Goal: Task Accomplishment & Management: Manage account settings

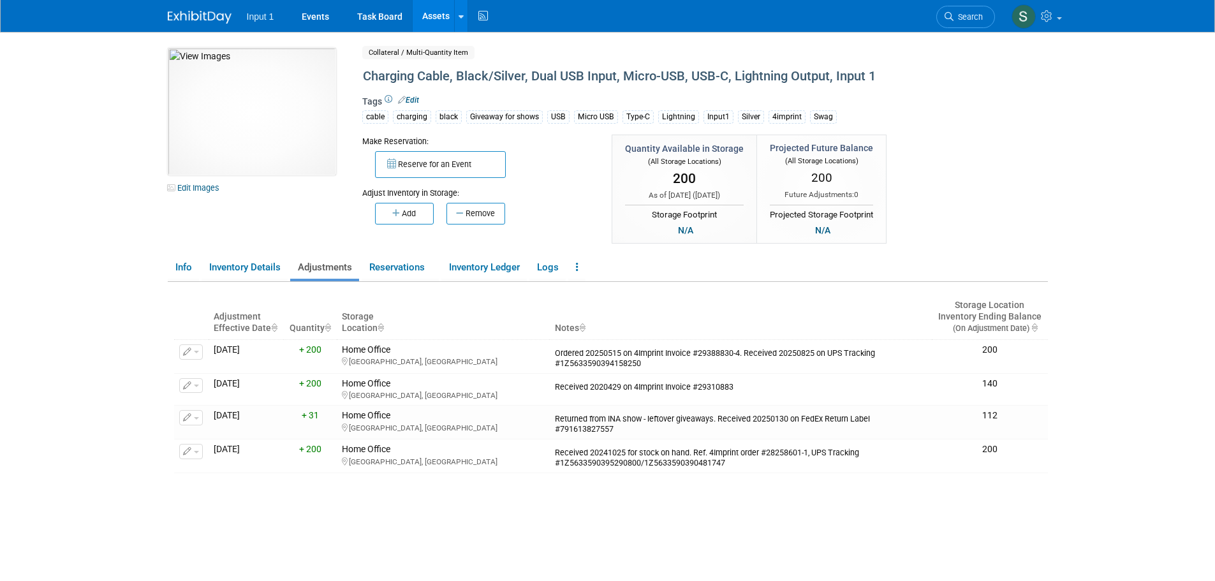
click at [1037, 135] on div "10049746-10721688-1b90ba0a-bacc-474c-9fc8-504574cd83b6.jpg Edit Images Collater…" at bounding box center [607, 147] width 899 height 198
click at [464, 21] on link at bounding box center [460, 16] width 13 height 32
click at [473, 64] on icon at bounding box center [470, 63] width 13 height 9
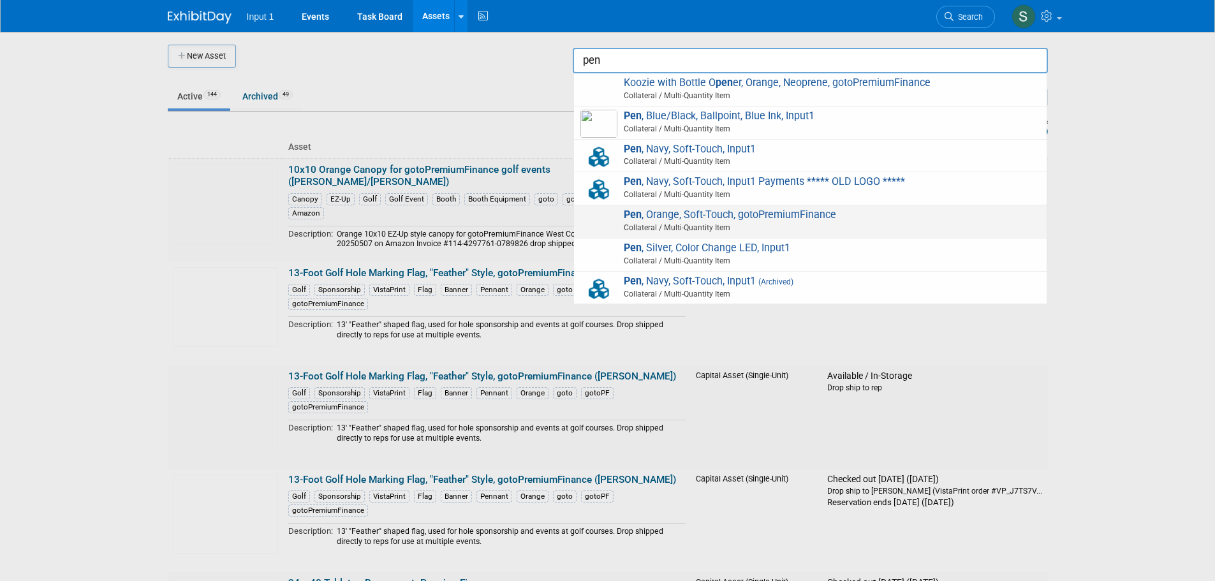
click at [717, 215] on span "Pen , Orange, Soft-Touch, gotoPremiumFinance Collateral / Multi-Quantity Item" at bounding box center [810, 221] width 460 height 26
type input "Pen, Orange, Soft-Touch, gotoPremiumFinance"
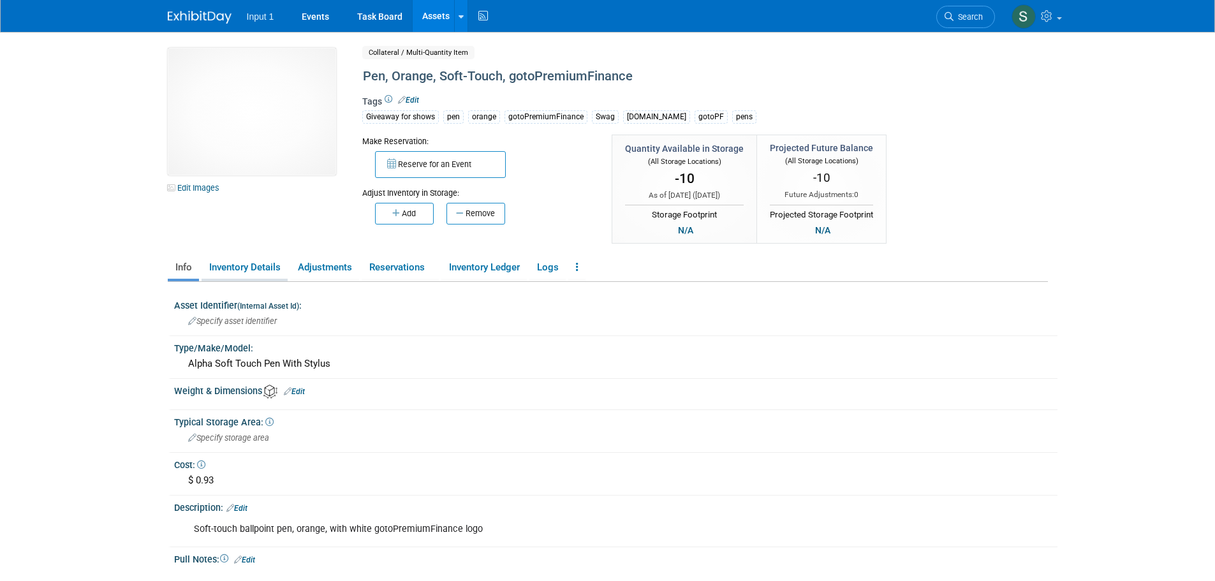
click at [247, 268] on link "Inventory Details" at bounding box center [244, 267] width 86 height 22
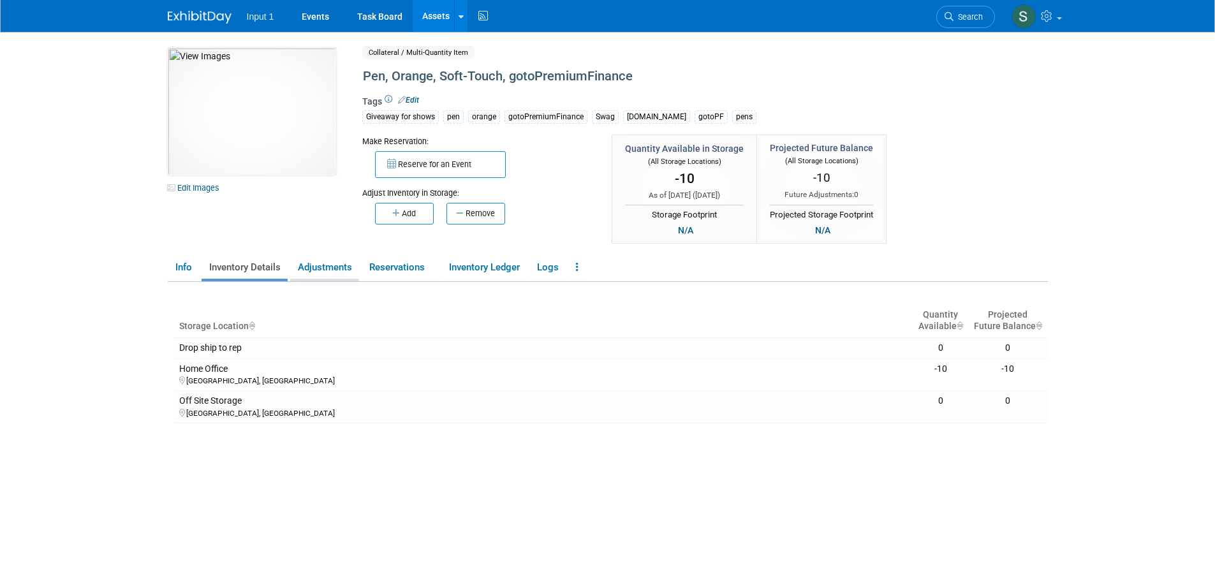
click at [326, 272] on link "Adjustments" at bounding box center [324, 267] width 69 height 22
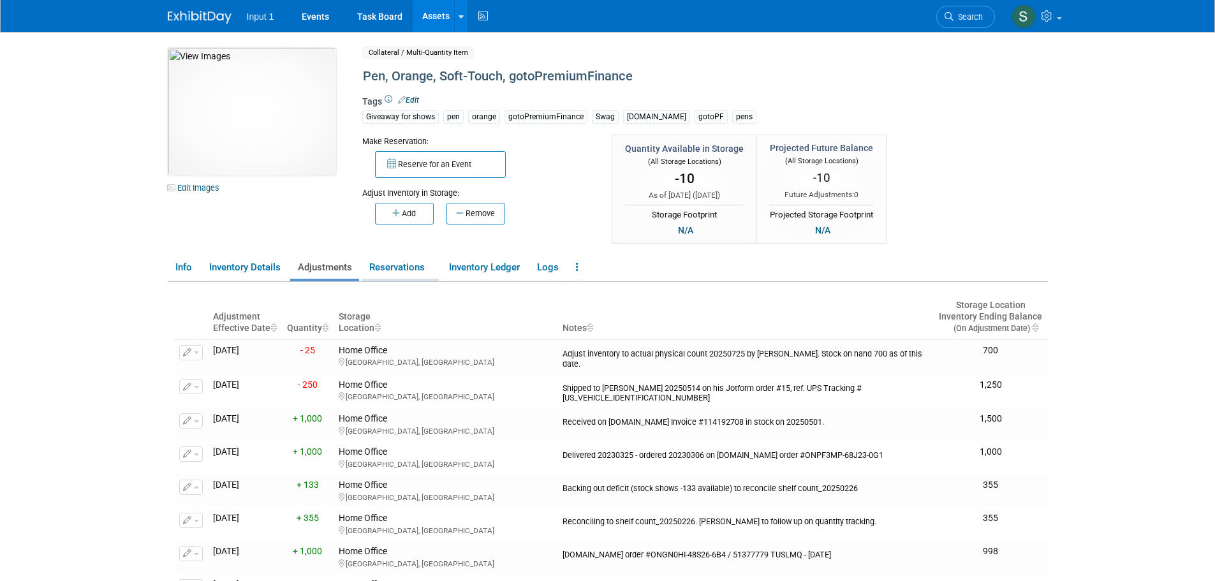
click at [423, 263] on link "Reservations" at bounding box center [399, 267] width 77 height 22
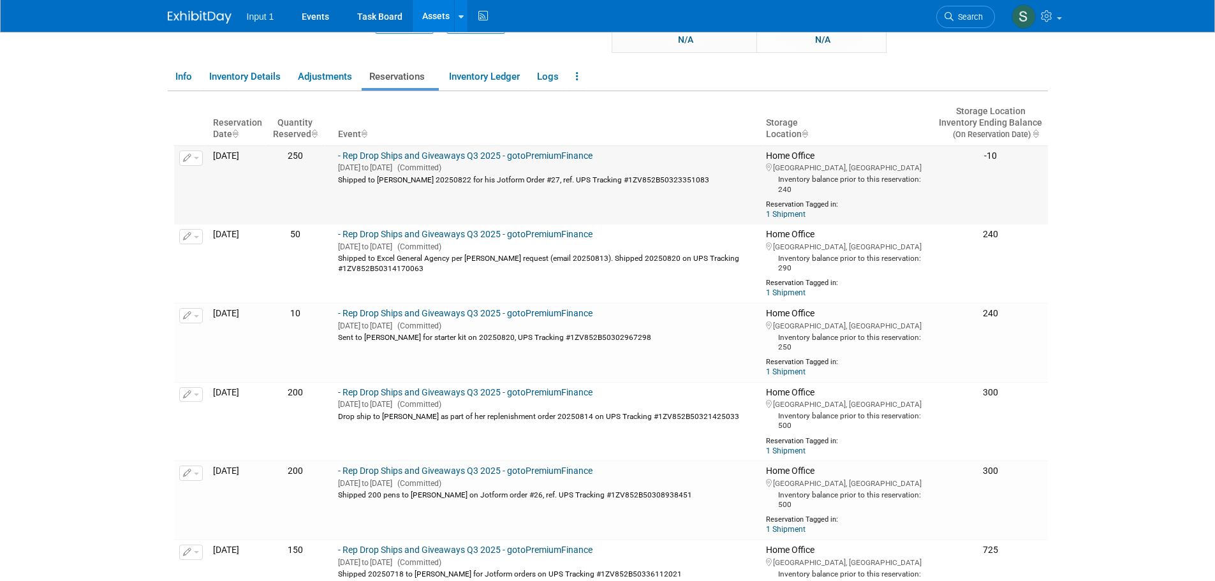
scroll to position [191, 0]
click at [331, 80] on link "Adjustments" at bounding box center [324, 76] width 69 height 22
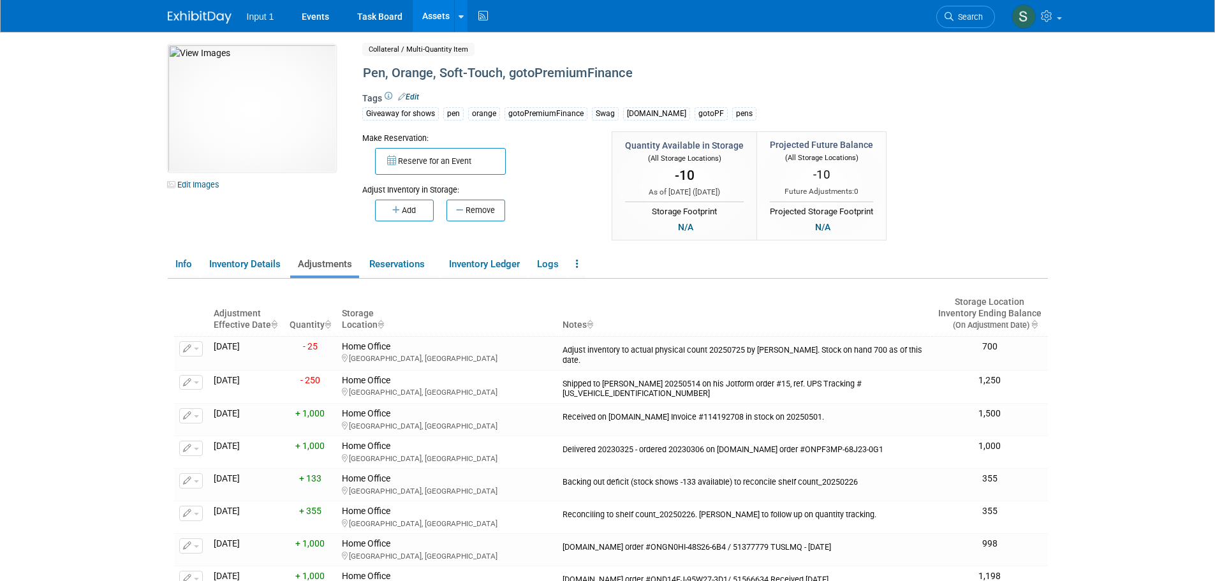
scroll to position [0, 0]
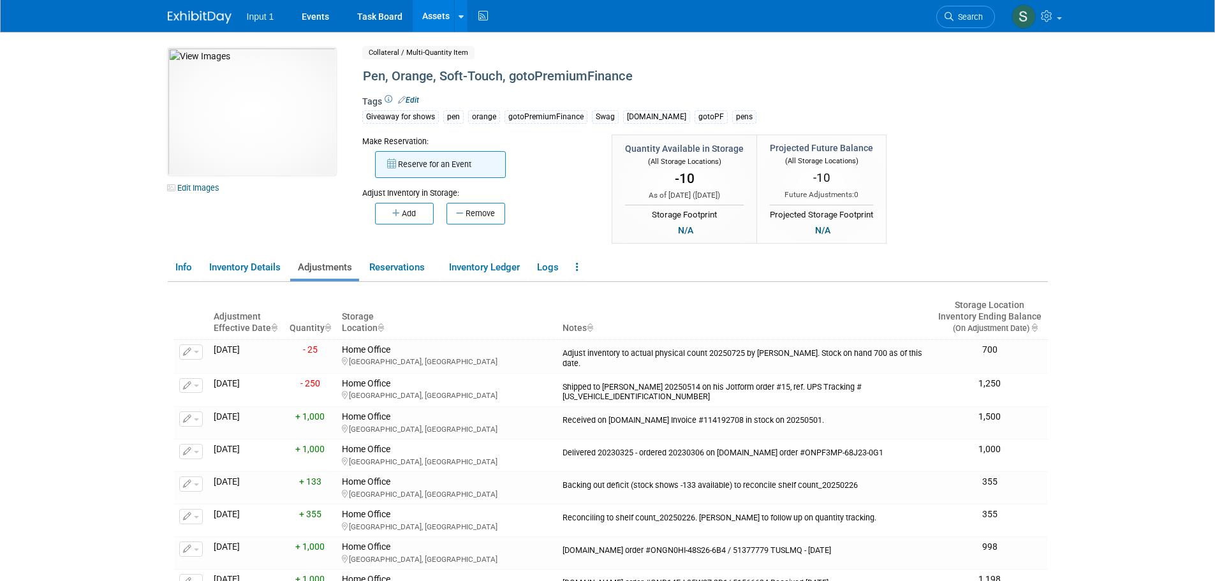
click at [426, 169] on button "Reserve for an Event" at bounding box center [440, 164] width 131 height 27
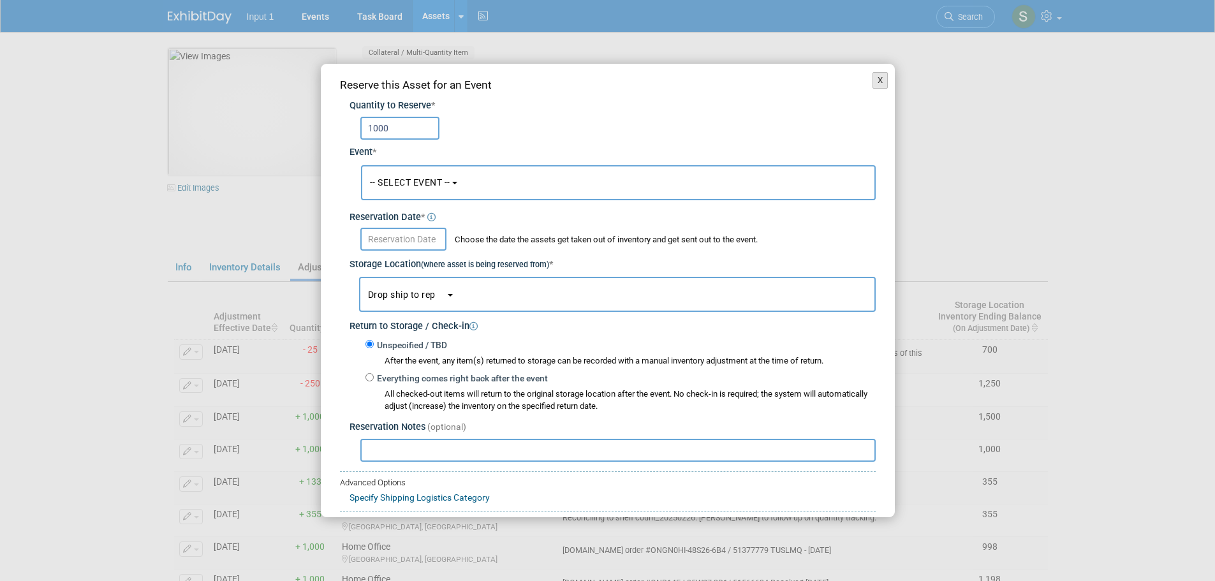
type input "1000"
click at [873, 78] on button "X" at bounding box center [880, 80] width 16 height 17
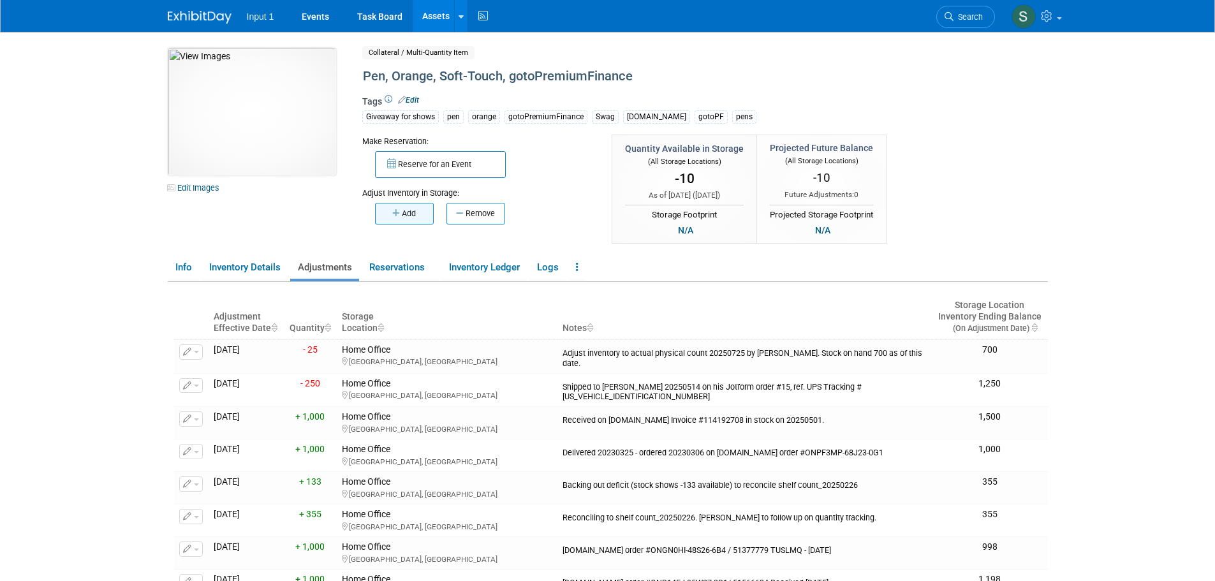
click at [402, 211] on button "Add" at bounding box center [404, 214] width 59 height 22
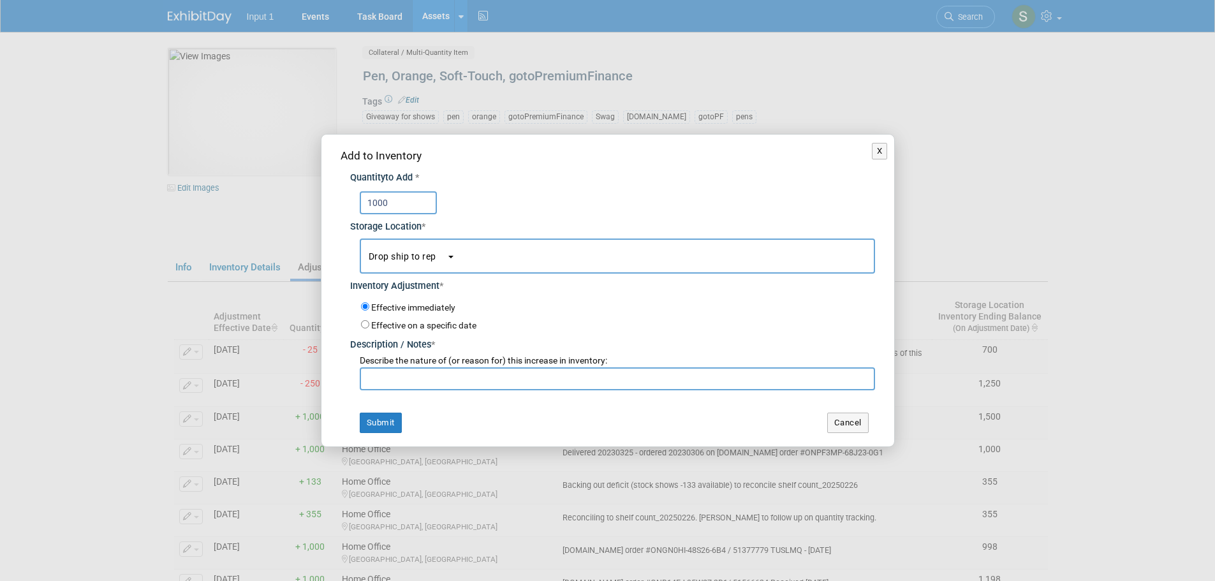
type input "1000"
click at [455, 258] on button "Drop ship to rep" at bounding box center [617, 255] width 515 height 35
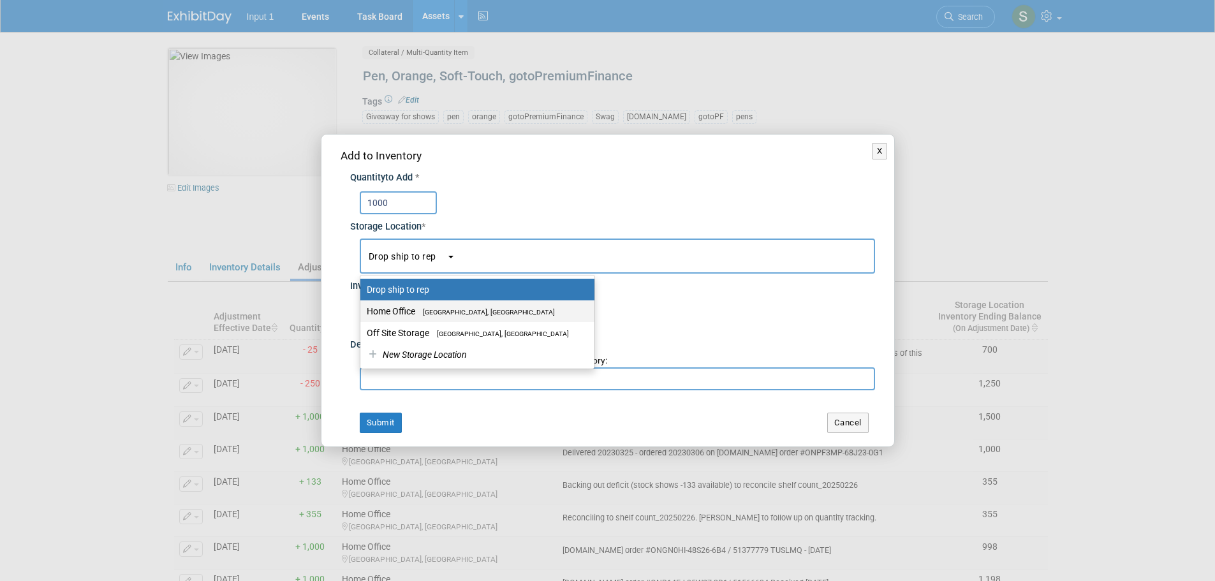
click at [420, 312] on span "Westlake Village, CA" at bounding box center [485, 312] width 140 height 8
click at [362, 312] on input "Home Office Westlake Village, CA" at bounding box center [358, 311] width 8 height 8
select select "11223761"
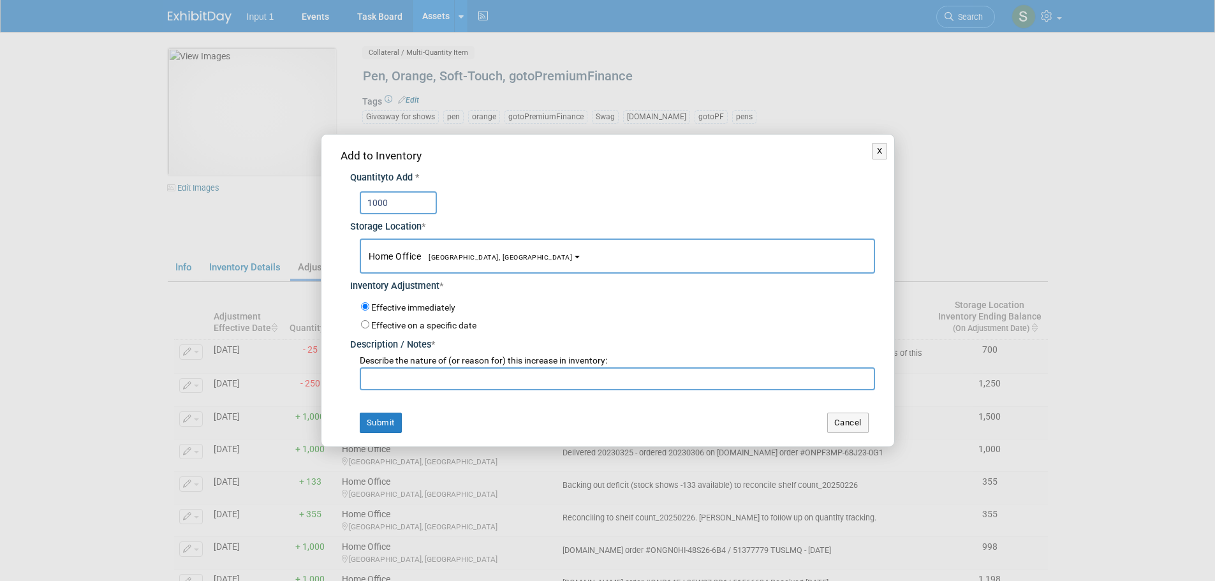
click at [398, 382] on input "text" at bounding box center [617, 378] width 515 height 23
paste input "1Z4441E80351539178"
type input "Received 2025825 on Pens.com Invoice #, UPS Tracking #1Z4441E80351539178 (2 box…"
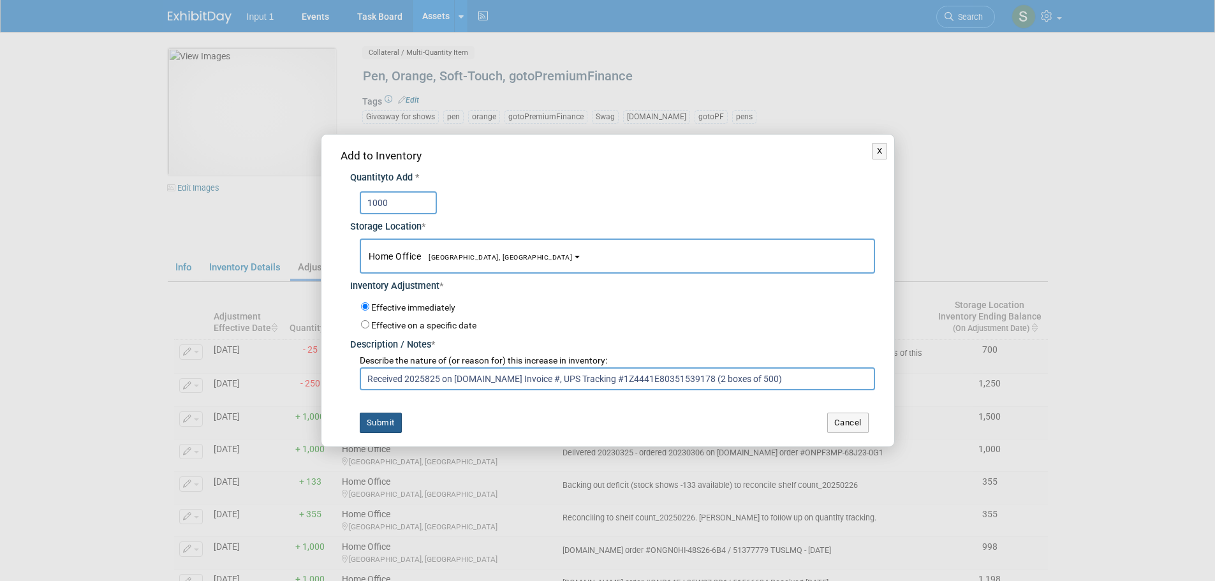
click at [388, 422] on button "Submit" at bounding box center [381, 423] width 42 height 20
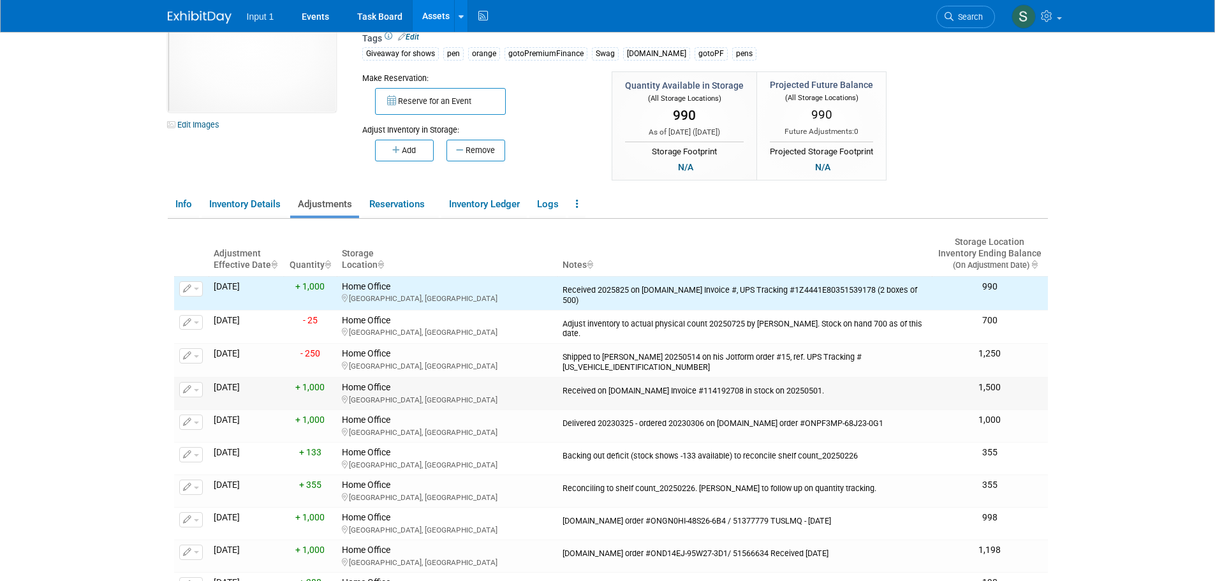
scroll to position [64, 0]
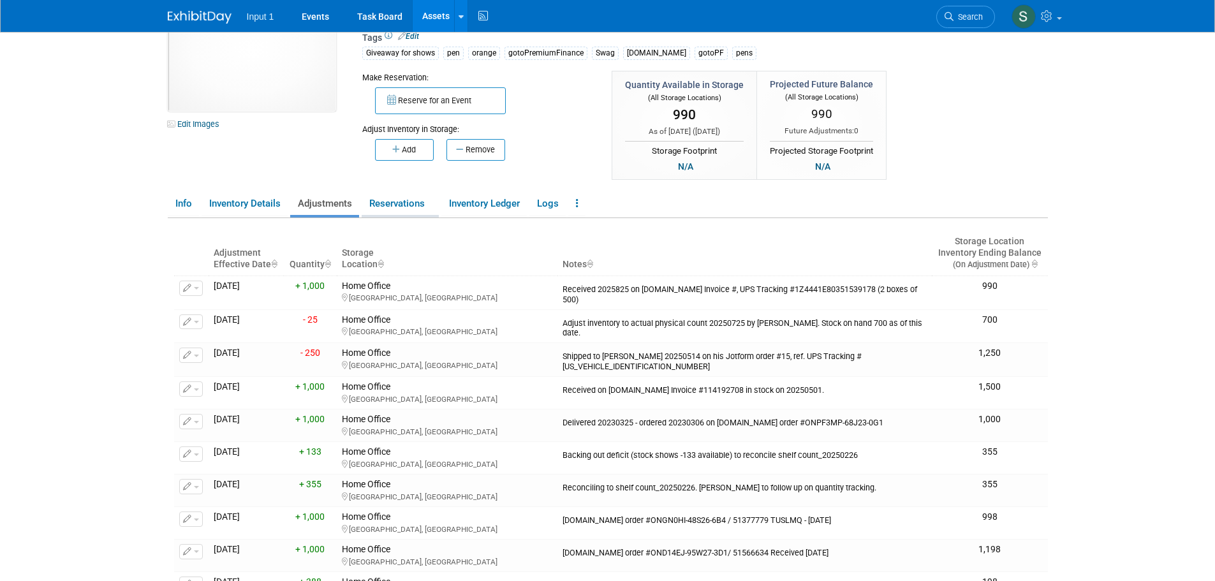
click at [395, 203] on link "Reservations" at bounding box center [399, 204] width 77 height 22
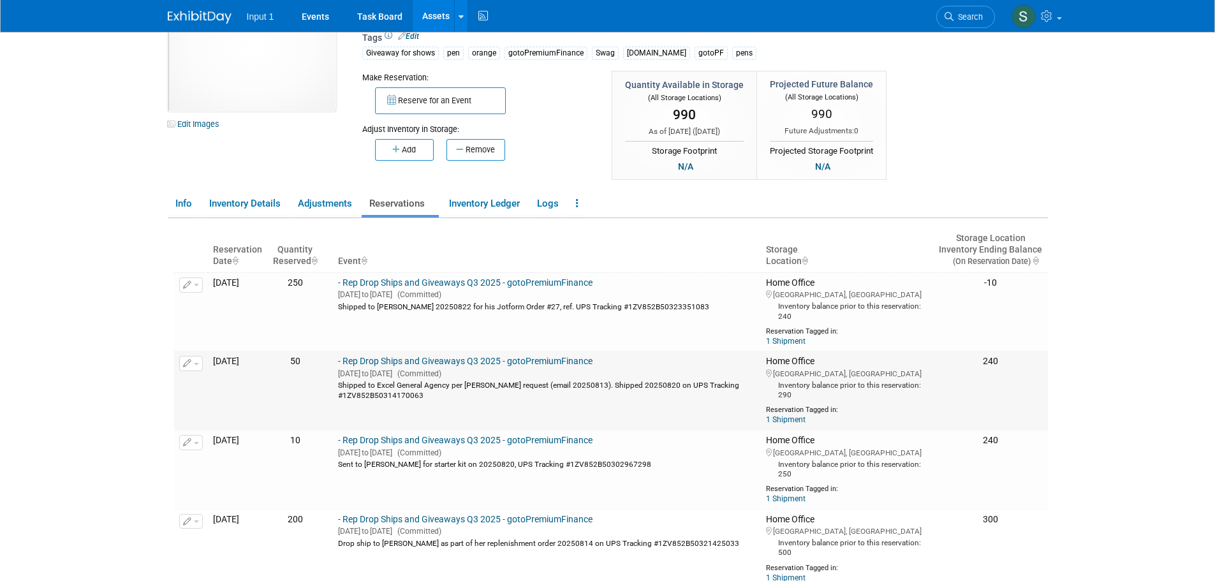
click at [475, 382] on div "Shipped to Excel General Agency per Alex Beck request (email 20250813). Shipped…" at bounding box center [547, 389] width 418 height 21
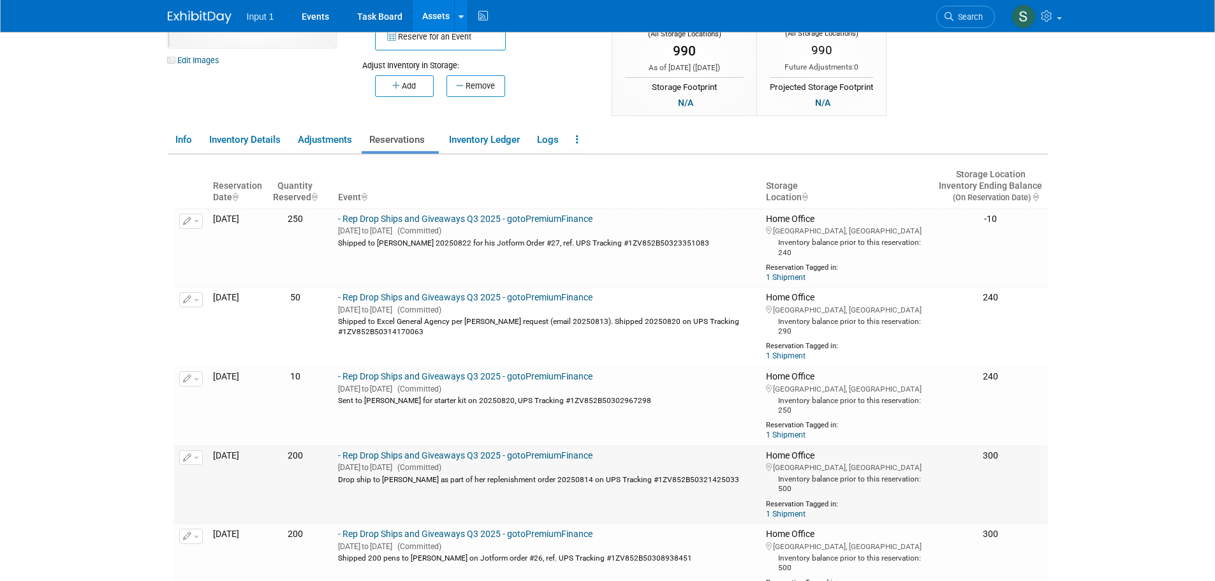
click at [198, 459] on button "button" at bounding box center [191, 457] width 24 height 15
click at [217, 477] on button "Change Reservation" at bounding box center [240, 477] width 108 height 17
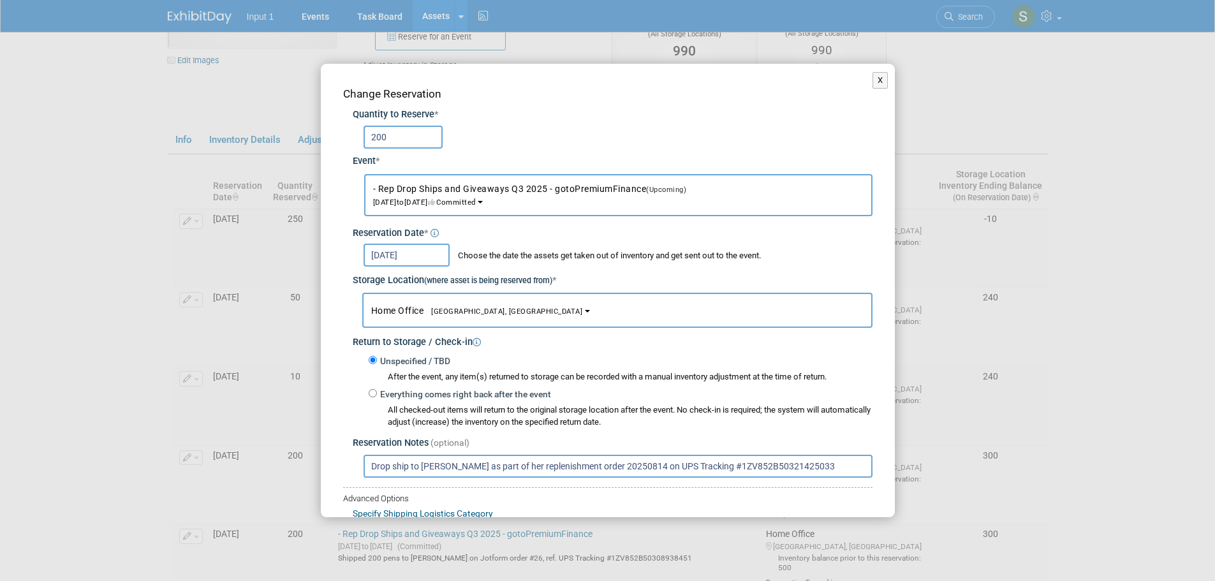
click at [407, 255] on input "Aug 13, 2025" at bounding box center [406, 255] width 86 height 23
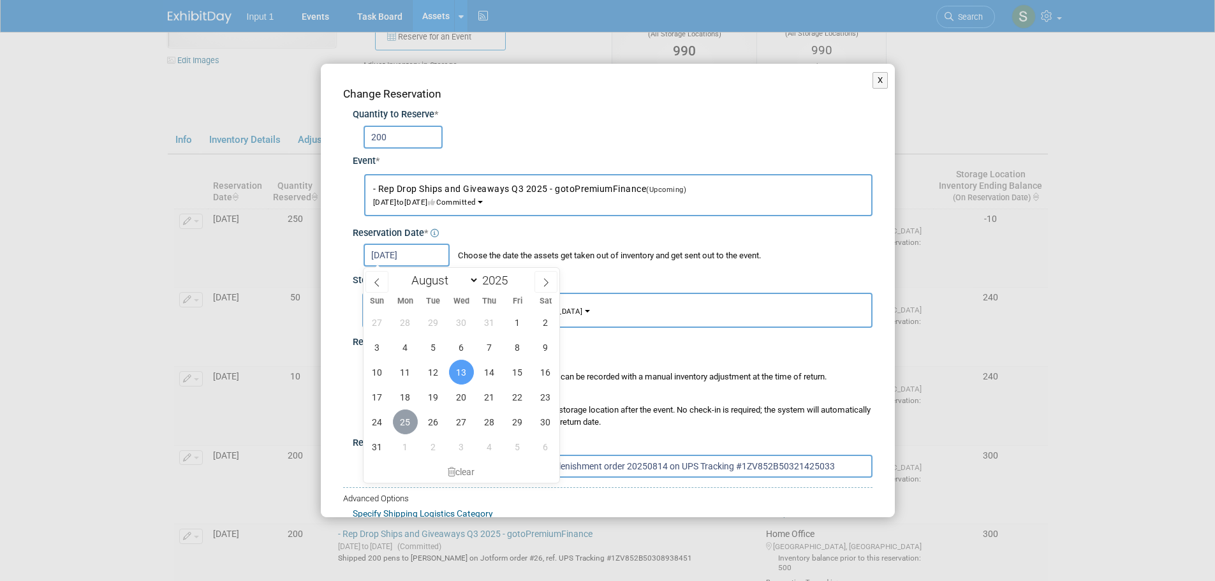
click at [405, 421] on span "25" at bounding box center [405, 421] width 25 height 25
type input "Aug 25, 2025"
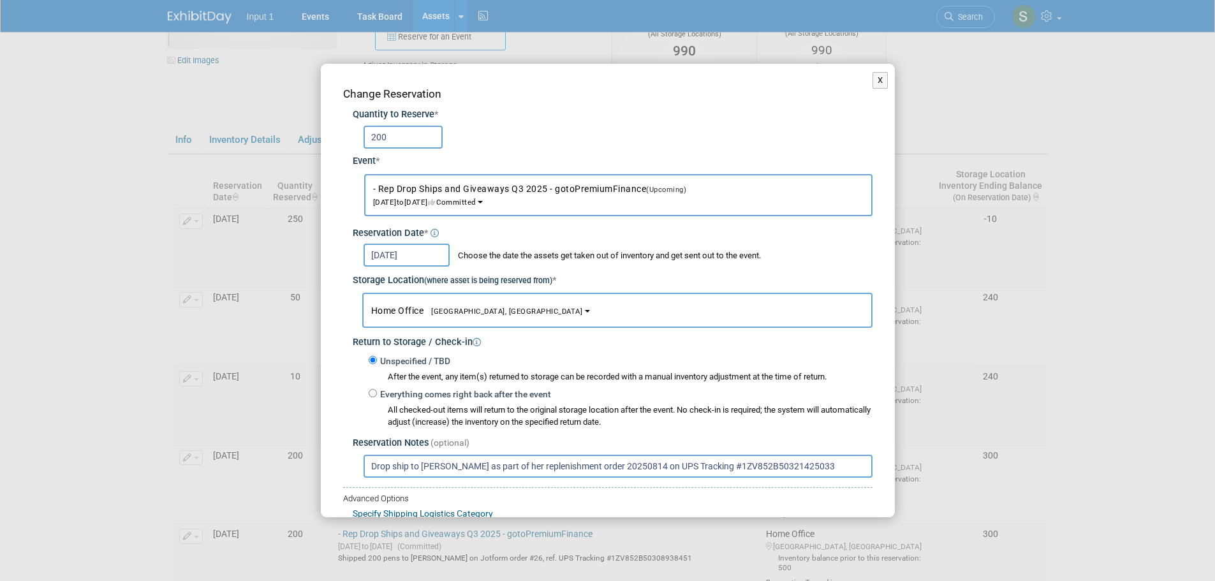
drag, startPoint x: 410, startPoint y: 133, endPoint x: 278, endPoint y: 143, distance: 132.4
click at [340, 140] on div "Change Reservation Quantity to Reserve * 200 Event * -- SELECT EVENT -- (Upcomi…" at bounding box center [608, 337] width 574 height 547
type input "300"
click at [628, 276] on div "Storage Location (where asset is being reserved from) *" at bounding box center [613, 276] width 520 height 21
drag, startPoint x: 613, startPoint y: 465, endPoint x: 605, endPoint y: 465, distance: 8.3
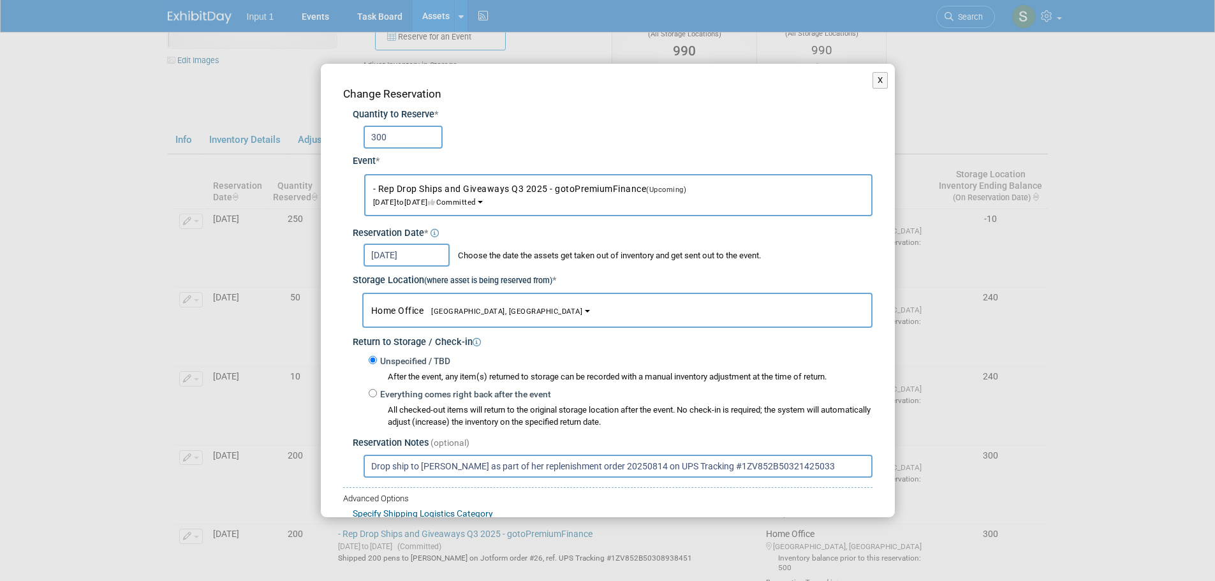
click at [605, 465] on input "Drop ship to Lori as part of her replenishment order 20250814 on UPS Tracking #…" at bounding box center [617, 466] width 509 height 23
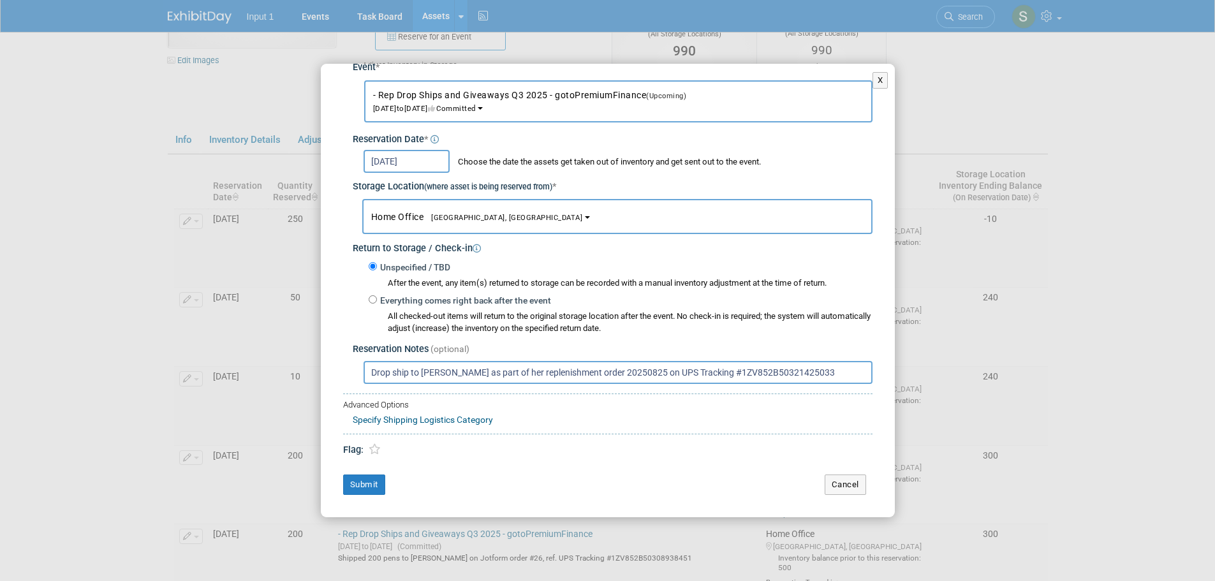
drag, startPoint x: 785, startPoint y: 369, endPoint x: 692, endPoint y: 381, distance: 93.8
click at [692, 381] on input "Drop ship to Lori as part of her replenishment order 20250825 on UPS Tracking #…" at bounding box center [617, 372] width 509 height 23
paste input "04044110"
type input "Drop ship to Lori as part of her replenishment order 20250825 on UPS Tracking #…"
click at [678, 471] on div "Change Reservation Quantity to Reserve * 300 Event * -- SELECT EVENT -- (Upcomi…" at bounding box center [608, 243] width 574 height 547
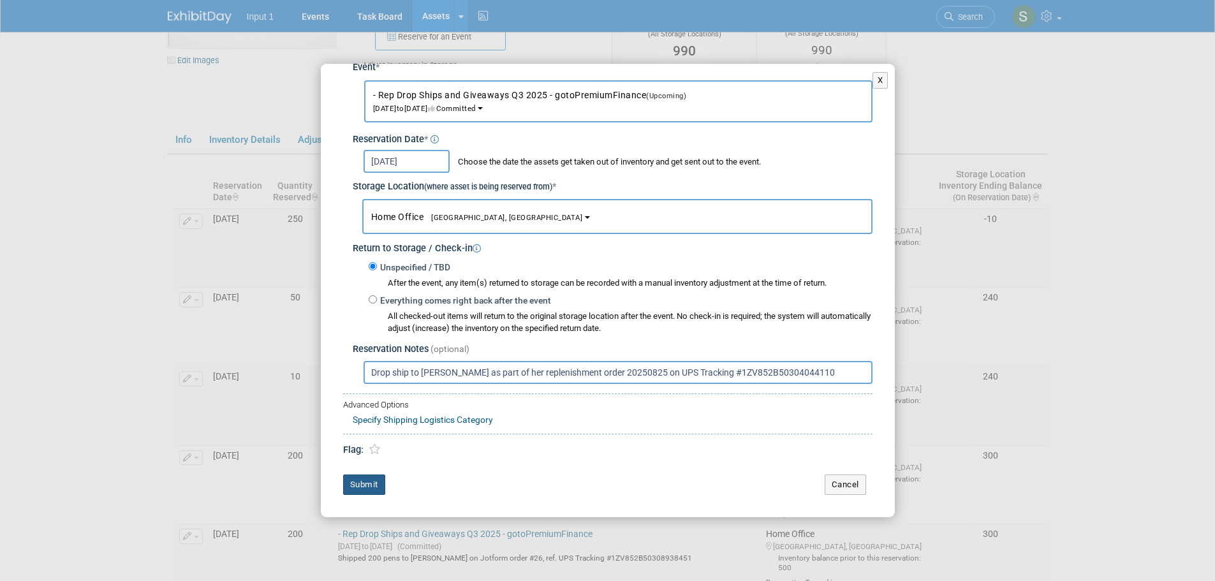
click at [364, 483] on button "Submit" at bounding box center [364, 484] width 42 height 20
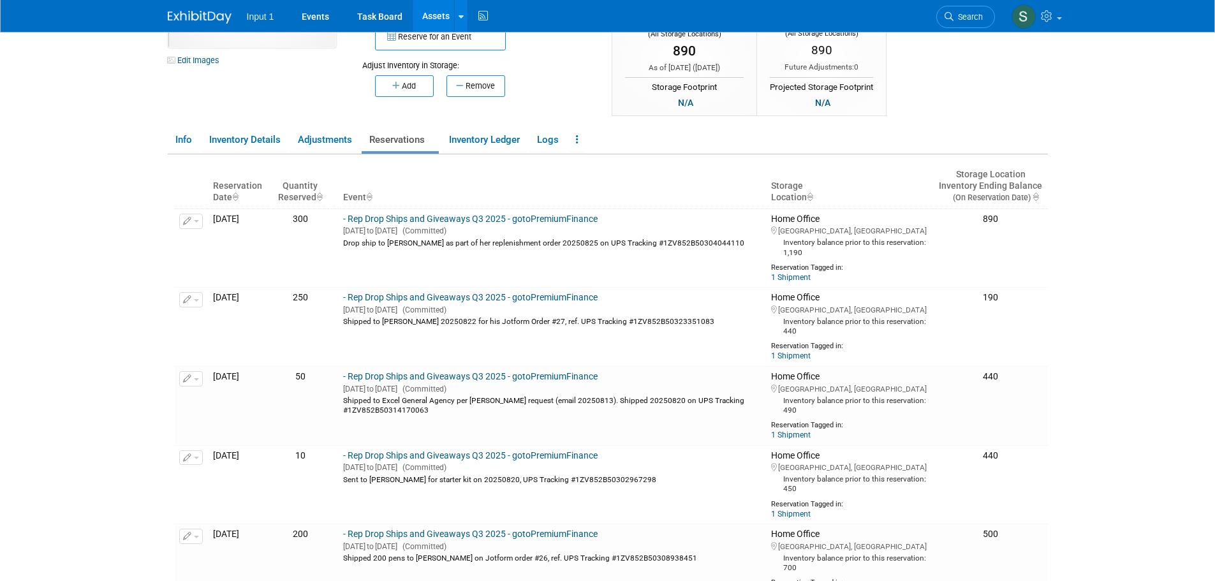
click at [1059, 115] on body "Input 1 Events Task Board Assets New Asset Search Assets" at bounding box center [607, 162] width 1215 height 581
click at [323, 10] on link "Events" at bounding box center [315, 16] width 47 height 32
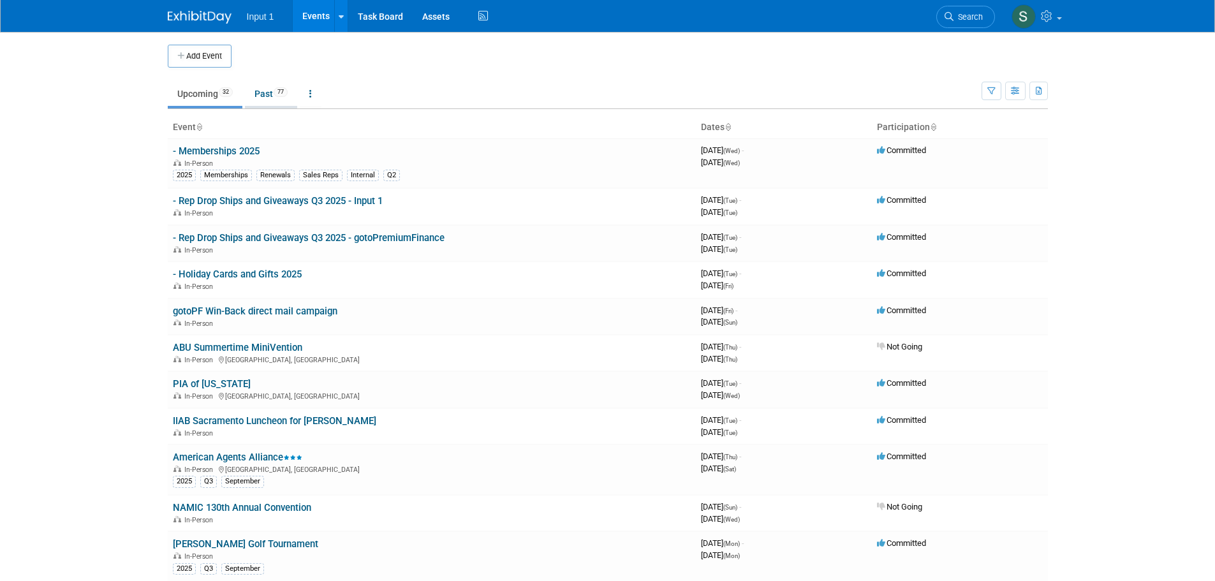
click at [266, 88] on link "Past 77" at bounding box center [271, 94] width 52 height 24
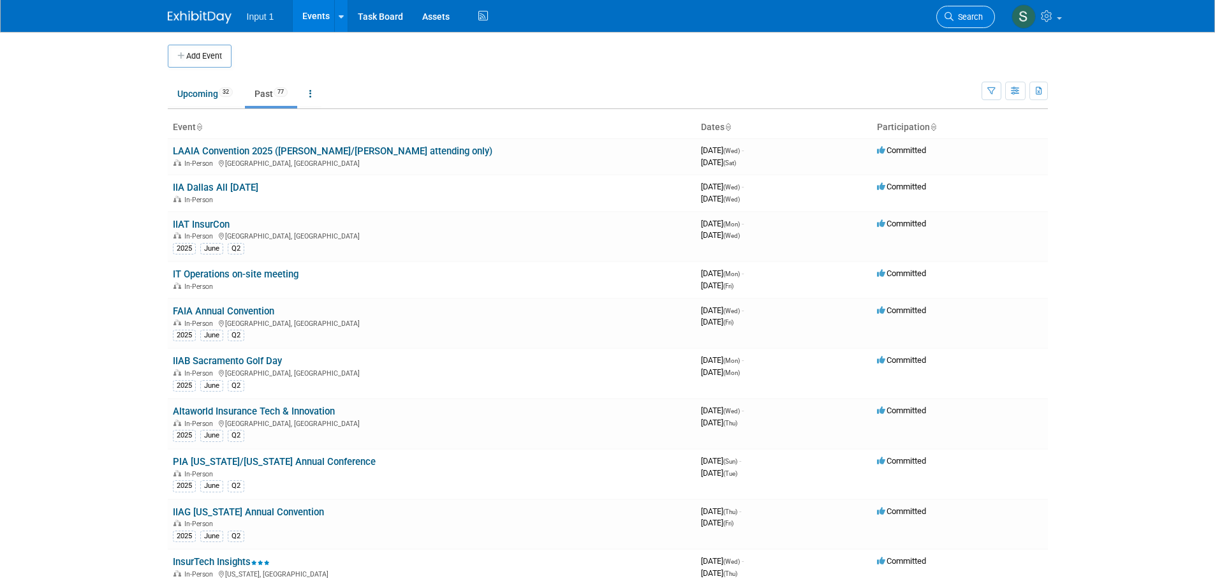
click at [953, 16] on span "Search" at bounding box center [967, 17] width 29 height 10
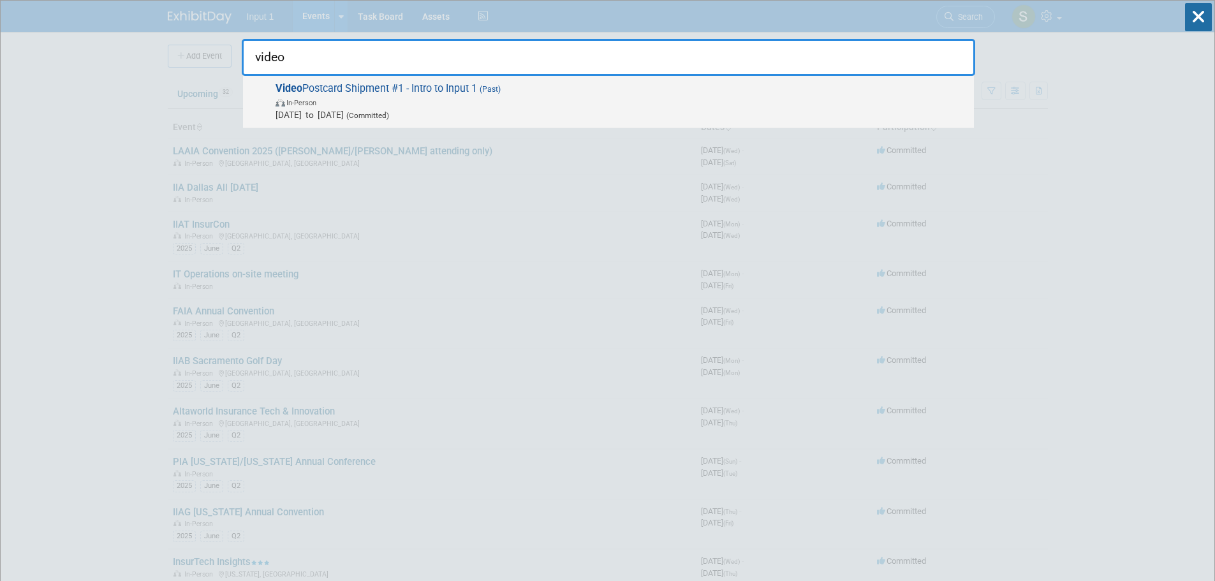
type input "video"
click at [372, 85] on span "Video Postcard Shipment #1 - Intro to Input 1 (Past) In-Person Apr 30, 2025 to …" at bounding box center [620, 101] width 696 height 39
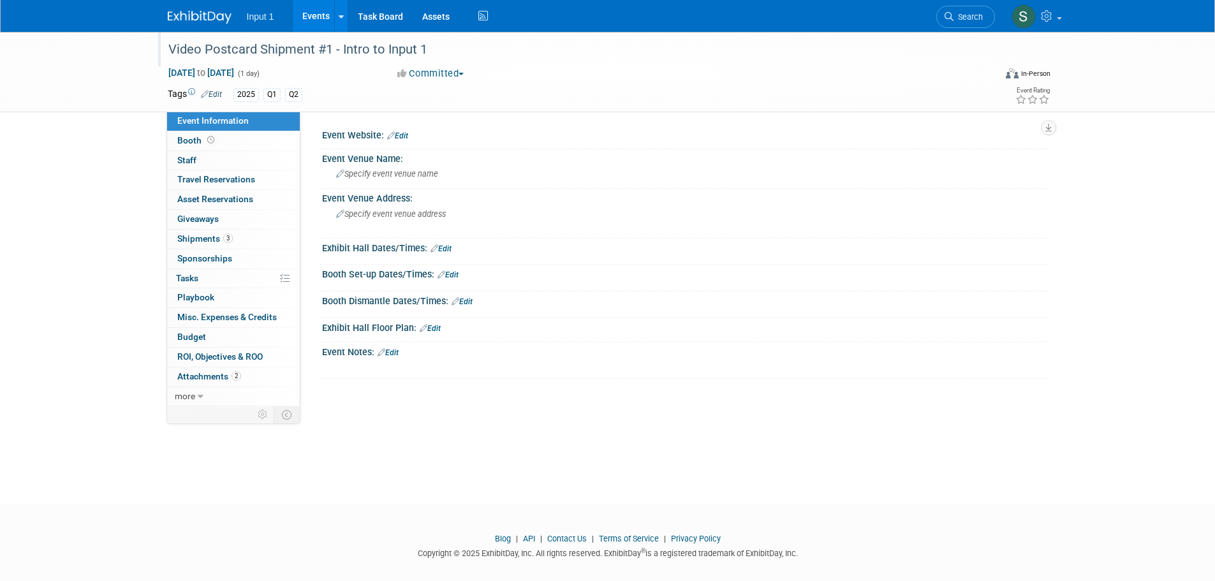
click at [396, 54] on div "Video Postcard Shipment #1 - Intro to Input 1" at bounding box center [570, 49] width 812 height 23
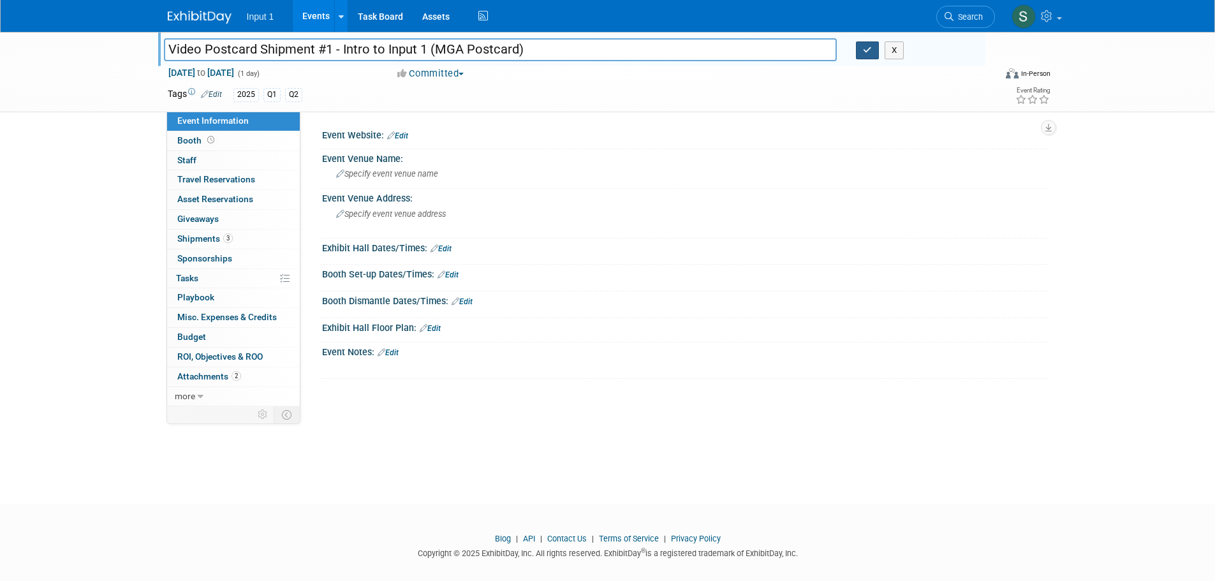
type input "Video Postcard Shipment #1 - Intro to Input 1 (MGA Postcard)"
click at [869, 53] on icon "button" at bounding box center [867, 50] width 9 height 8
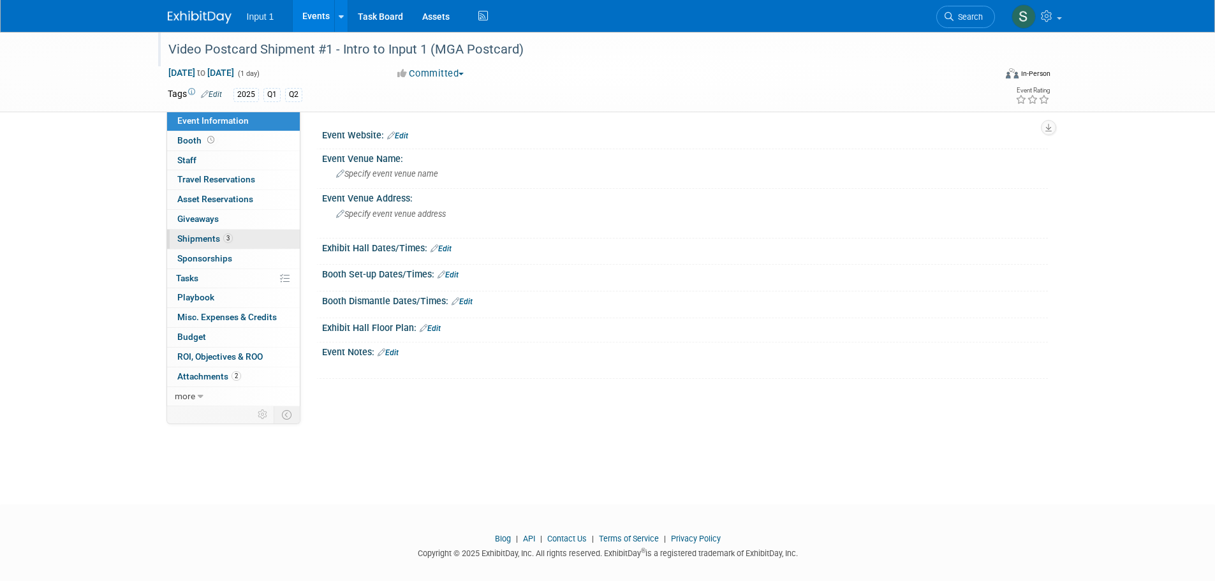
drag, startPoint x: 205, startPoint y: 239, endPoint x: 226, endPoint y: 236, distance: 21.9
click at [205, 239] on span "Shipments 3" at bounding box center [204, 238] width 55 height 10
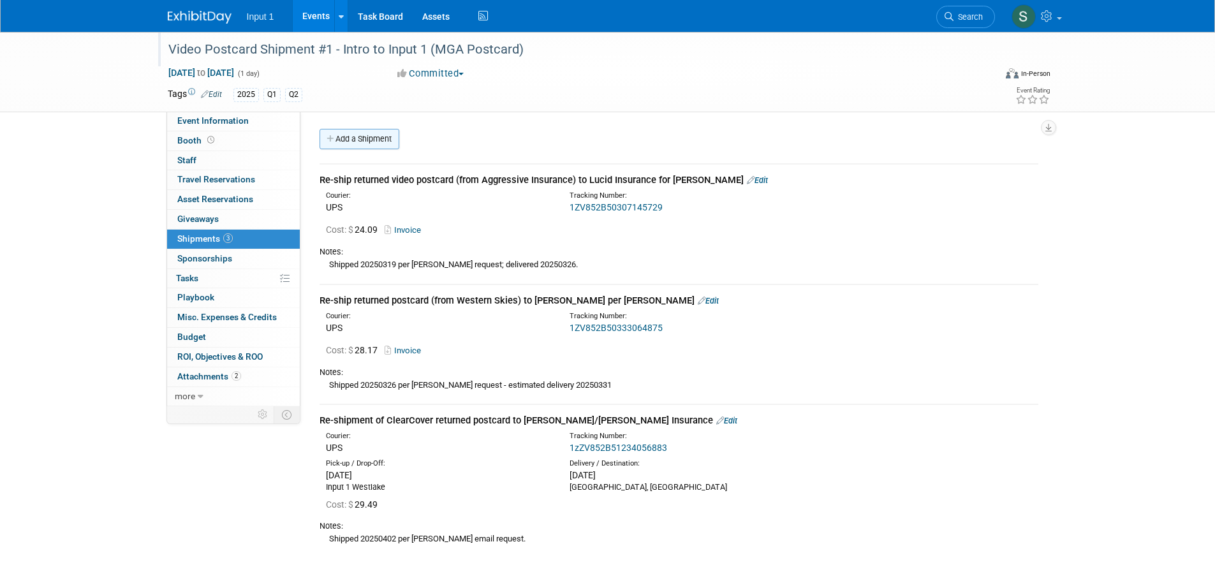
click at [384, 142] on link "Add a Shipment" at bounding box center [359, 139] width 80 height 20
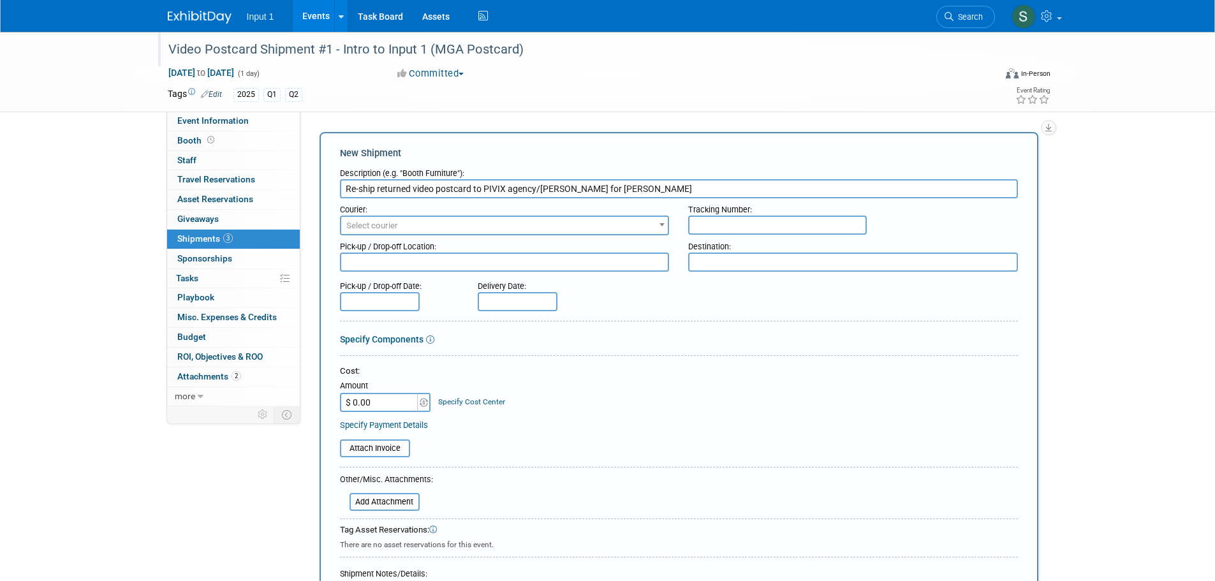
type input "Re-ship returned video postcard to PIVIX agency/[PERSON_NAME] for [PERSON_NAME]"
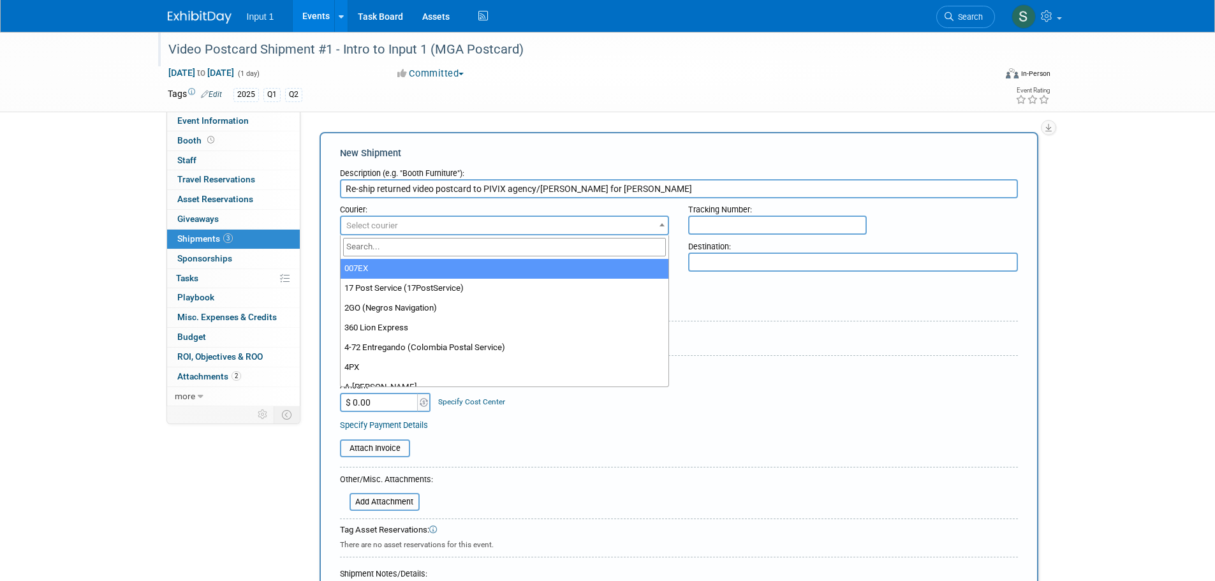
click at [431, 224] on span "Select courier" at bounding box center [504, 226] width 327 height 18
type input "ups"
select select "508"
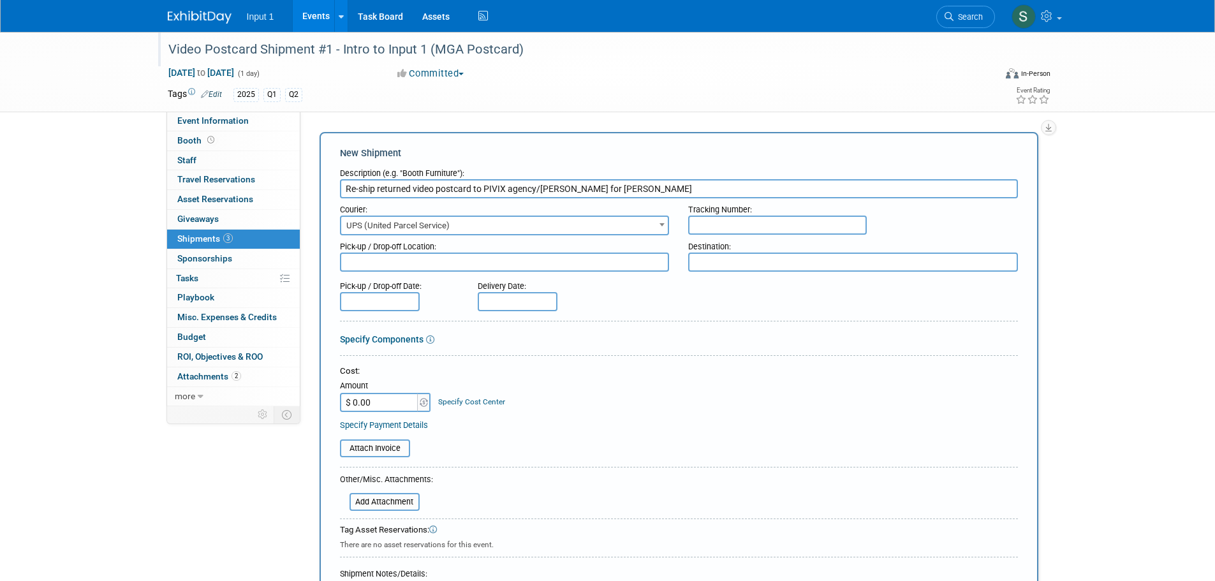
click at [422, 186] on input "Re-ship returned video postcard to PIVIX agency/[PERSON_NAME] for [PERSON_NAME]" at bounding box center [679, 188] width 678 height 19
drag, startPoint x: 508, startPoint y: 188, endPoint x: 535, endPoint y: 188, distance: 26.8
click at [535, 188] on input "Re-ship returned video postcard to PIVIX agency/[PERSON_NAME] for [PERSON_NAME]" at bounding box center [679, 188] width 678 height 19
type input "Re-ship returned video postcard to PIVIX Specialty Insurance/[PERSON_NAME] for …"
click at [732, 224] on input "text" at bounding box center [777, 224] width 179 height 19
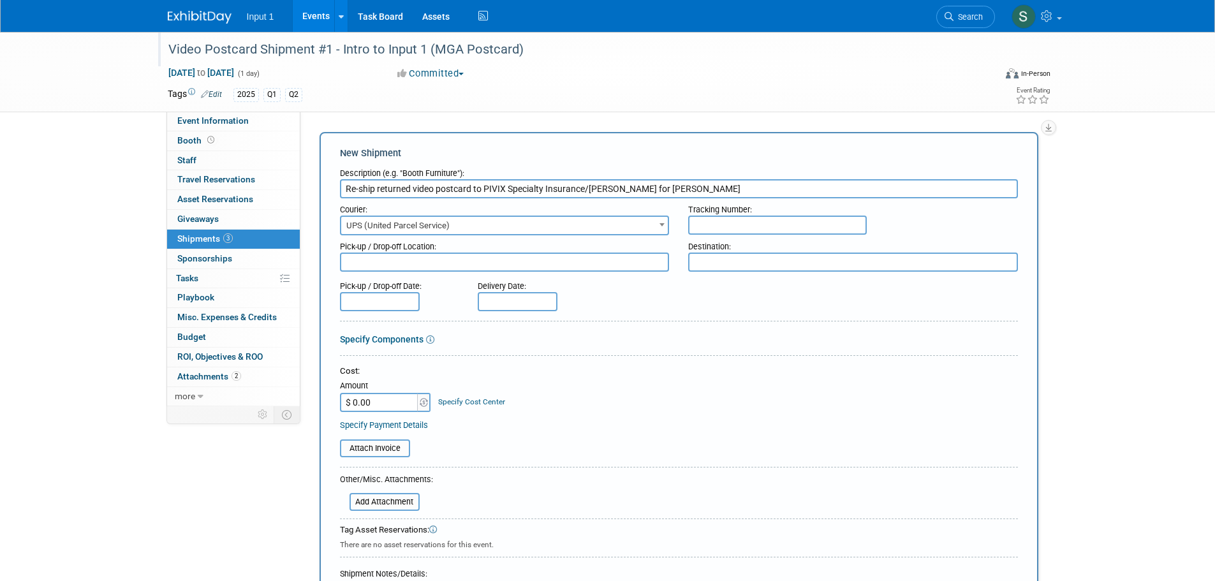
paste input "1ZV852B50314634124"
type input "1ZV852B50314634124"
click at [408, 262] on textarea at bounding box center [505, 261] width 330 height 19
type textarea "O"
type textarea "Input 1 Westlake"
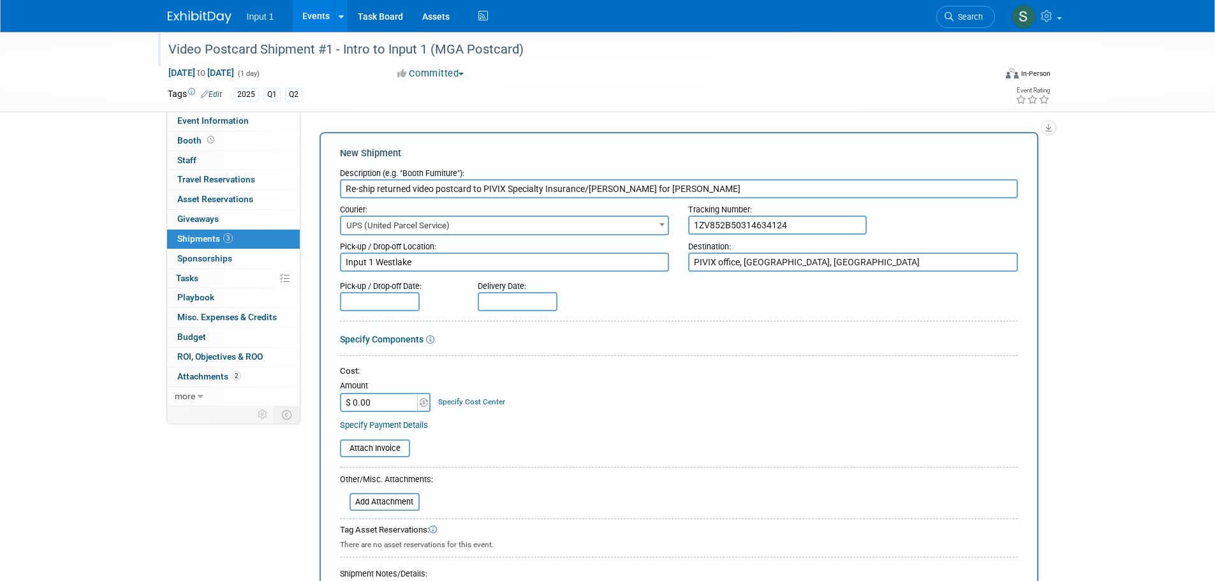
type textarea "PIVIX office, [GEOGRAPHIC_DATA], [GEOGRAPHIC_DATA]"
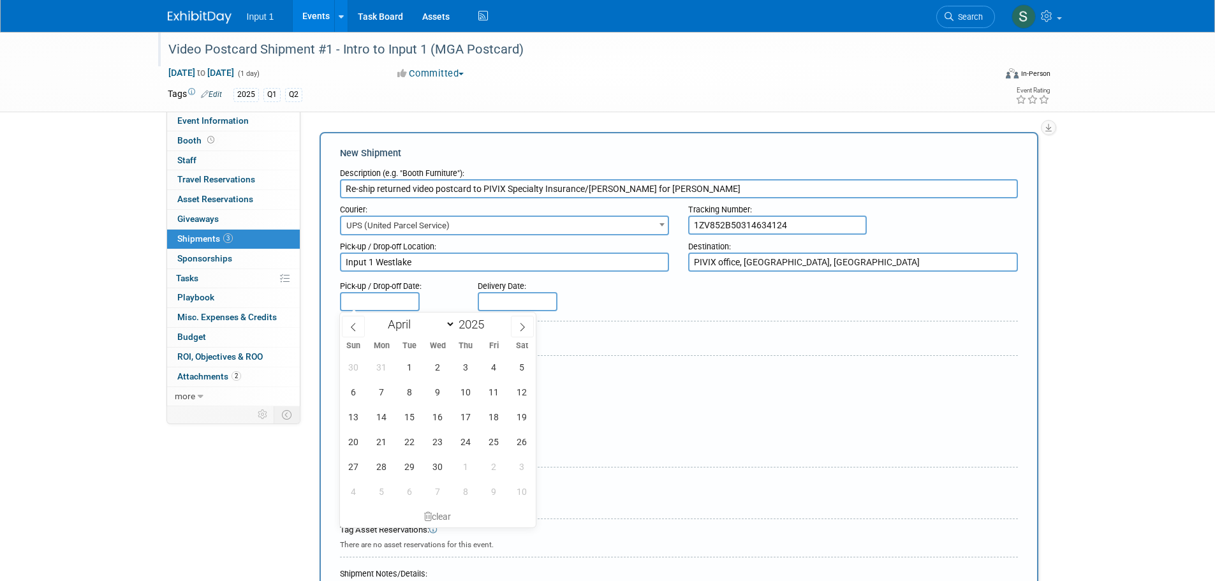
click at [396, 299] on input "text" at bounding box center [380, 301] width 80 height 19
click at [519, 323] on icon at bounding box center [522, 327] width 9 height 9
click at [518, 326] on icon at bounding box center [522, 327] width 9 height 9
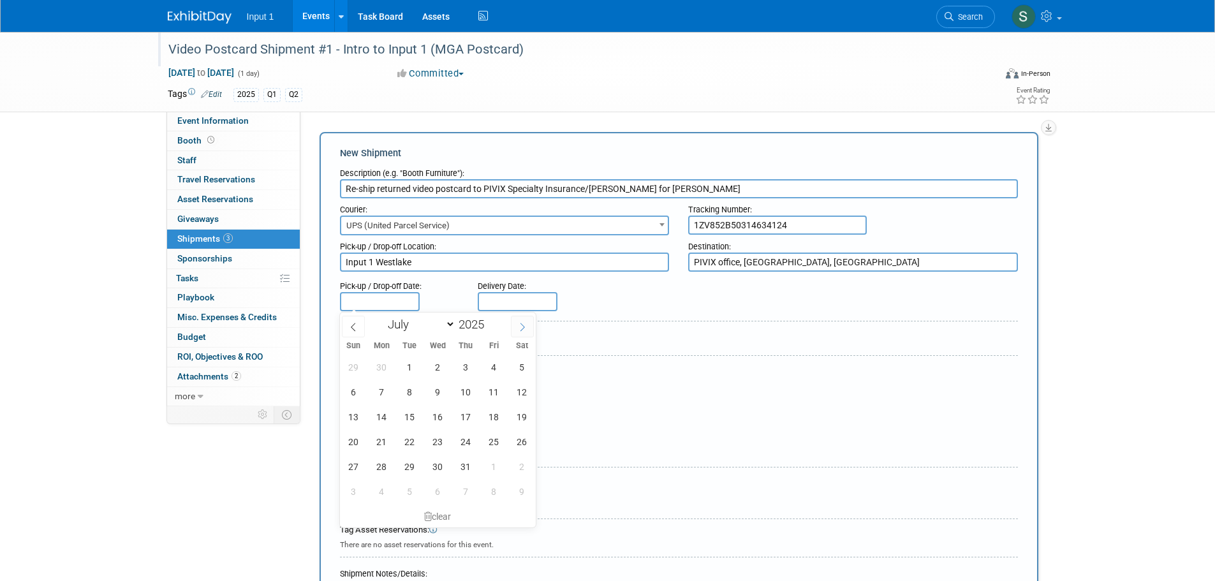
select select "7"
click at [405, 466] on span "26" at bounding box center [409, 466] width 25 height 25
type input "[DATE]"
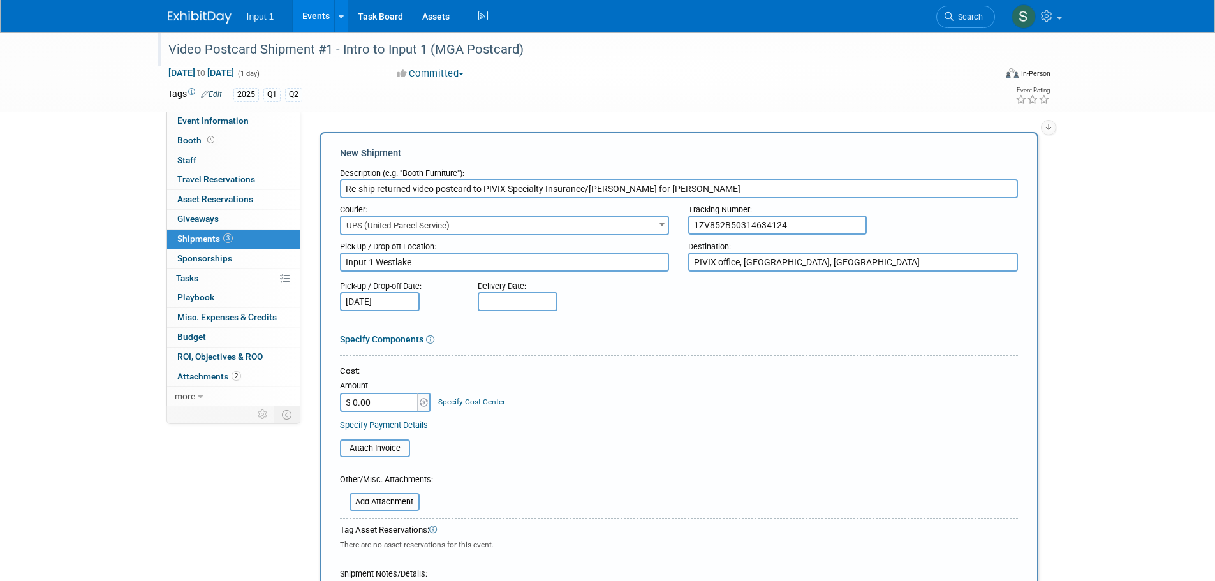
click at [498, 292] on input "text" at bounding box center [518, 301] width 80 height 19
click at [657, 327] on icon at bounding box center [659, 327] width 9 height 9
click at [653, 330] on span at bounding box center [659, 327] width 23 height 22
click at [654, 330] on span at bounding box center [659, 327] width 23 height 22
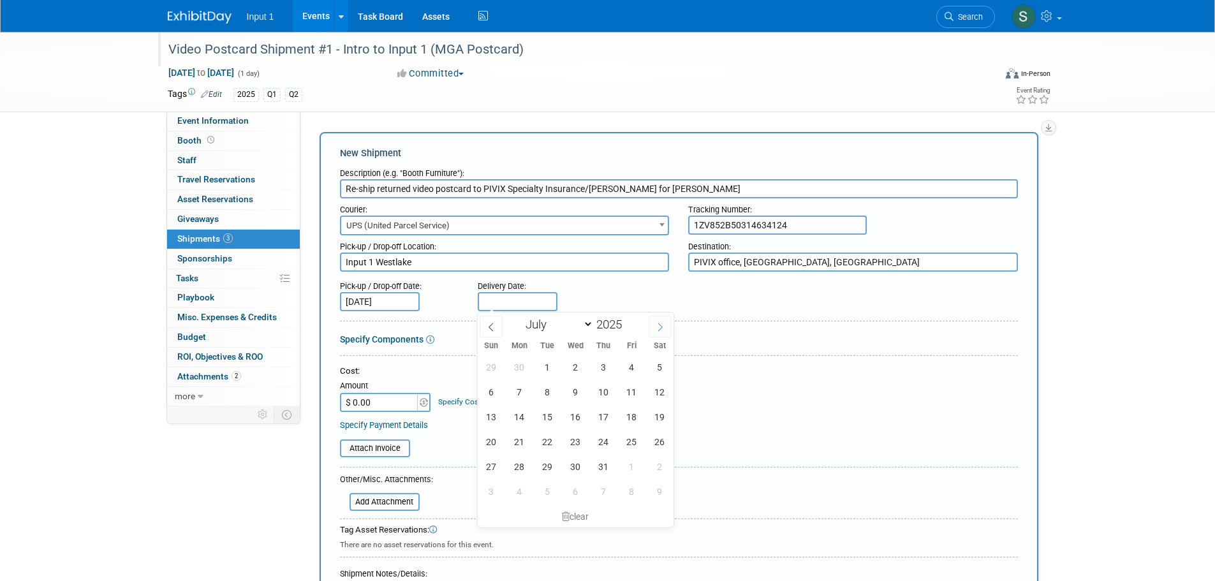
select select "7"
click at [599, 467] on span "28" at bounding box center [603, 466] width 25 height 25
type input "[DATE]"
click at [667, 331] on form "Description (e.g. "Booth Furniture"): Re-ship returned video postcard to PIVIX …" at bounding box center [679, 423] width 678 height 522
click at [366, 400] on input "$ 0.00" at bounding box center [380, 402] width 80 height 19
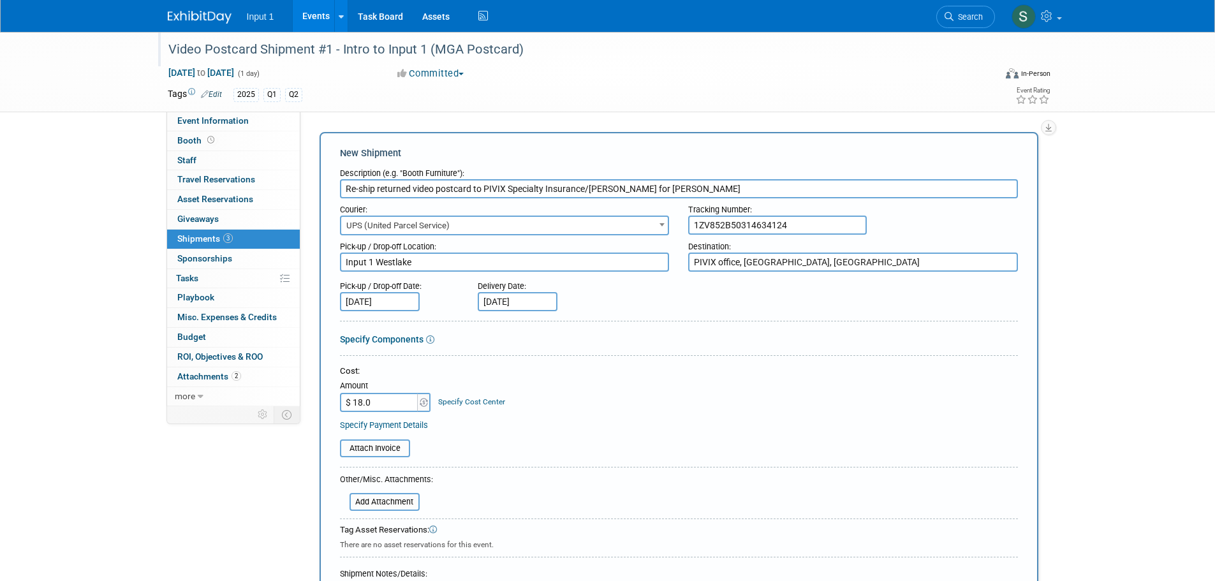
type input "$ 18.01"
click at [393, 442] on input "file" at bounding box center [333, 448] width 152 height 15
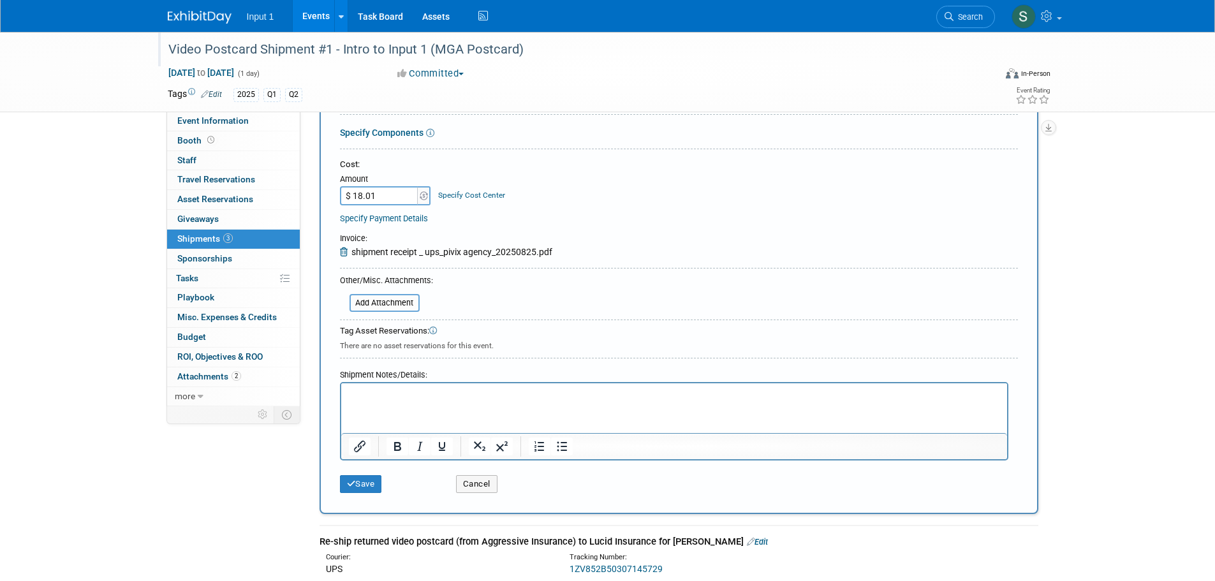
scroll to position [255, 0]
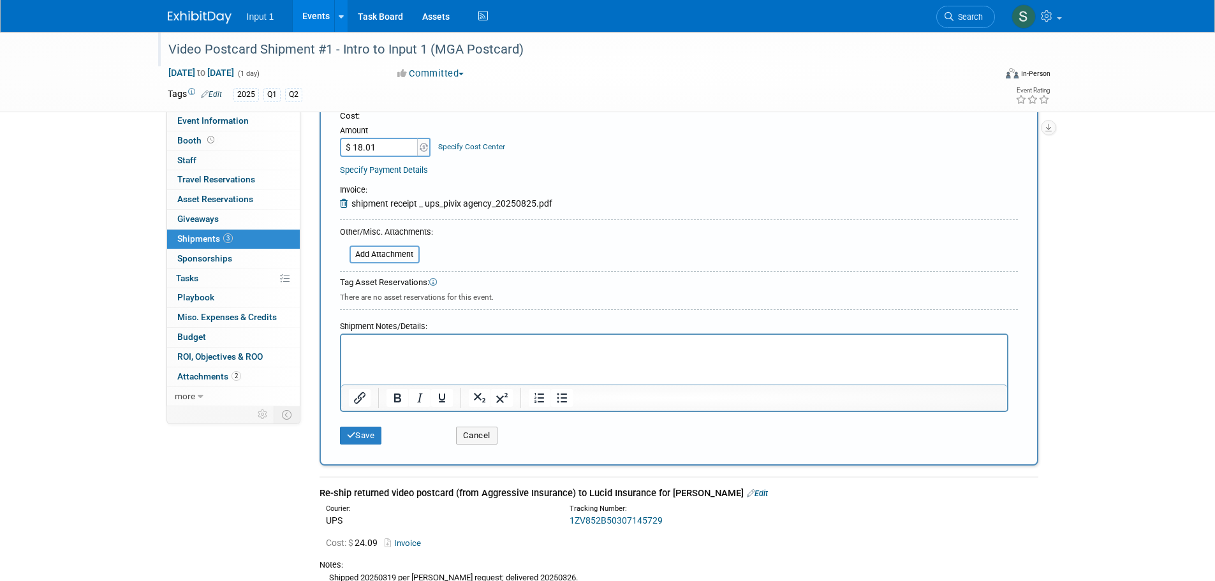
click at [491, 353] on html at bounding box center [673, 344] width 666 height 18
click at [420, 353] on html at bounding box center [673, 344] width 666 height 18
